Goal: Information Seeking & Learning: Check status

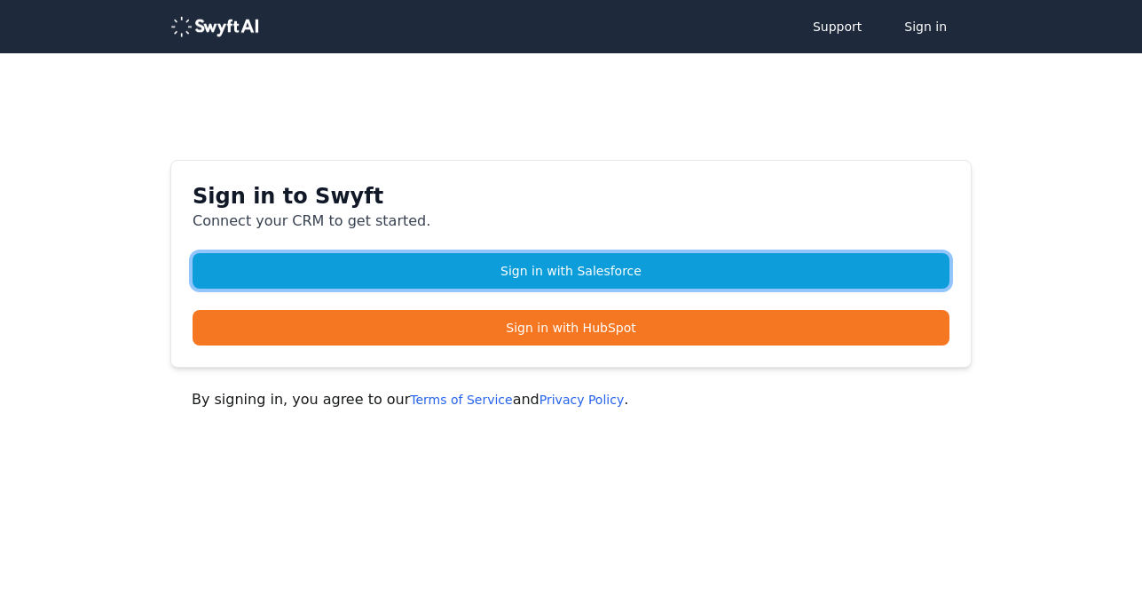
click at [557, 262] on link "Sign in with Salesforce" at bounding box center [571, 271] width 757 height 36
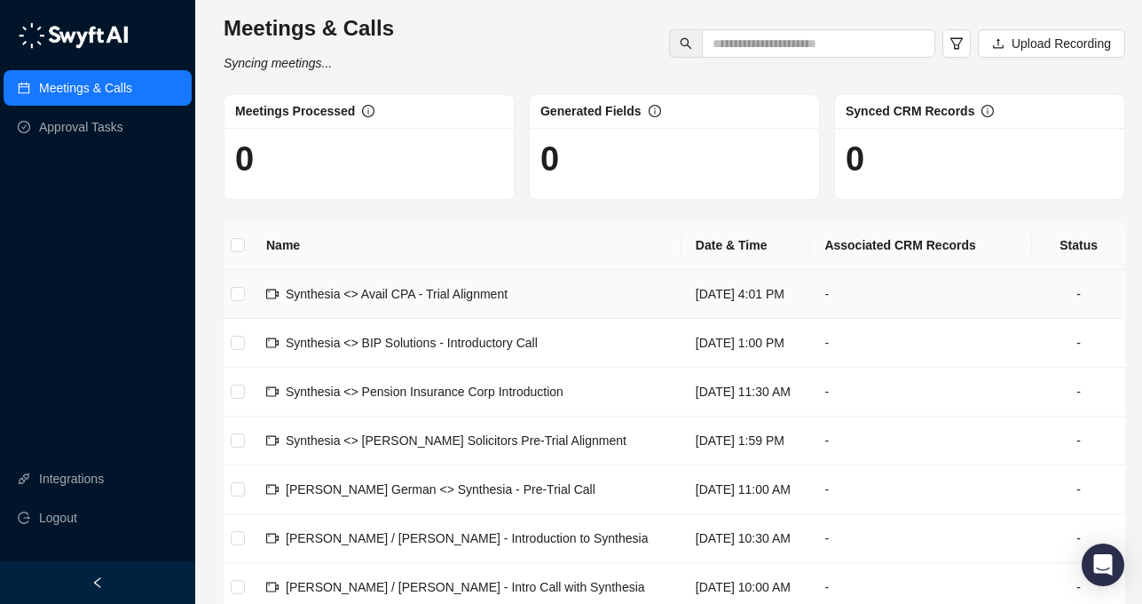
click at [405, 299] on span "Synthesia <> Avail CPA - Trial Alignment" at bounding box center [397, 294] width 222 height 14
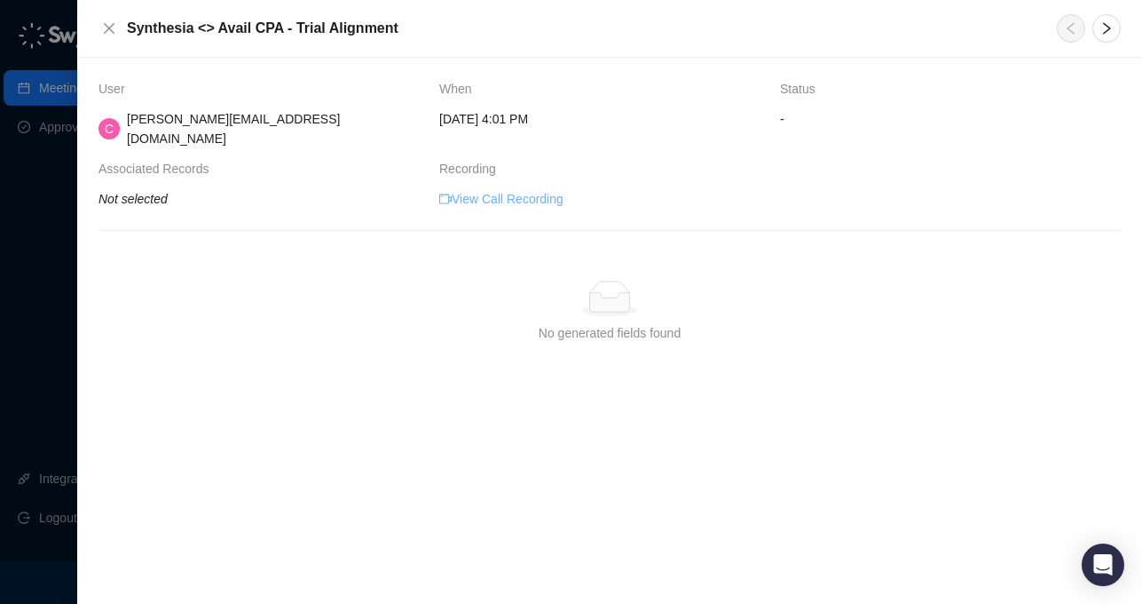
click at [525, 189] on link "View Call Recording" at bounding box center [501, 199] width 124 height 20
click at [37, 455] on div at bounding box center [571, 302] width 1142 height 604
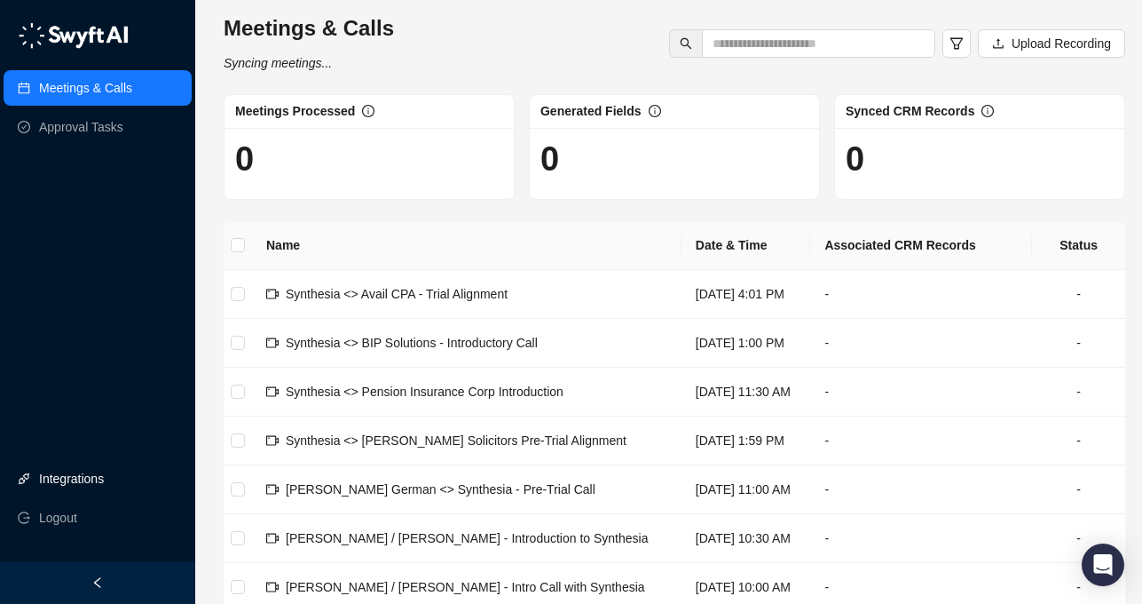
click at [62, 488] on link "Integrations" at bounding box center [71, 479] width 65 height 36
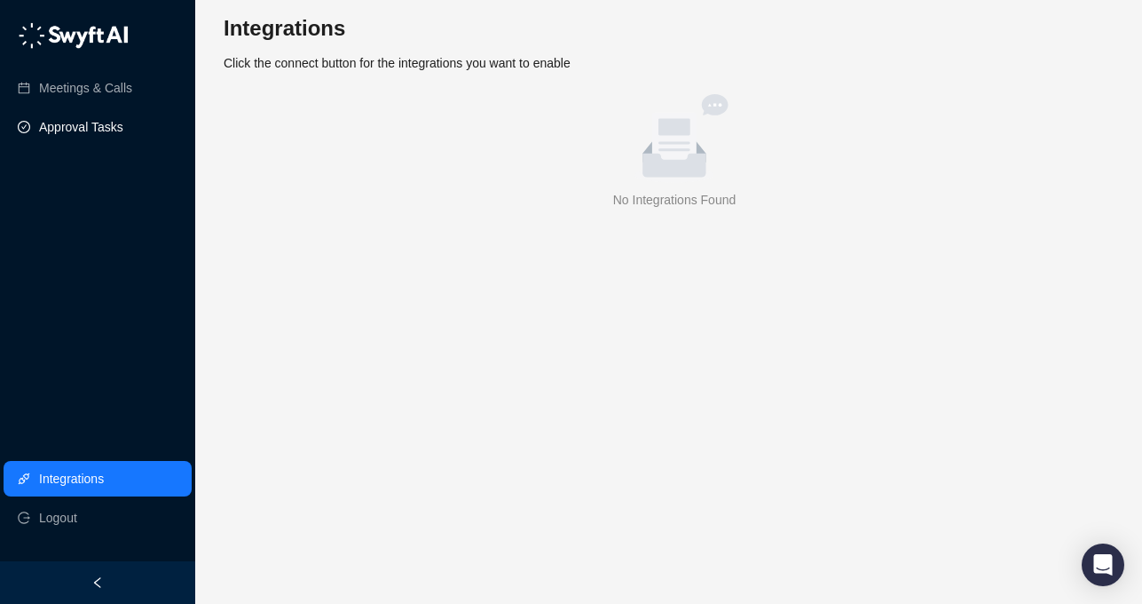
click at [81, 125] on link "Approval Tasks" at bounding box center [81, 127] width 84 height 36
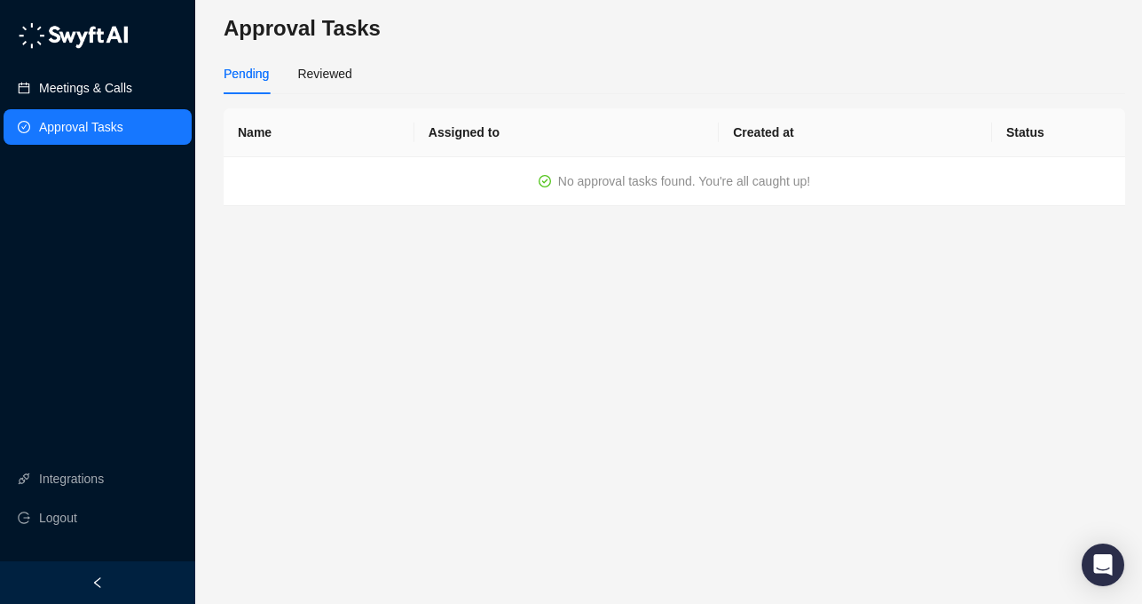
click at [90, 82] on link "Meetings & Calls" at bounding box center [85, 88] width 93 height 36
